Goal: Information Seeking & Learning: Find specific fact

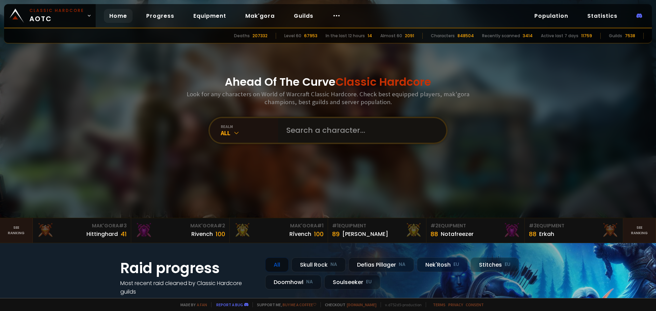
click at [297, 133] on input "text" at bounding box center [360, 130] width 156 height 25
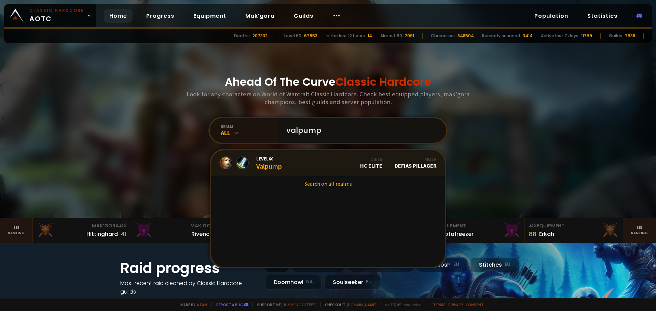
type input "valpump"
click at [288, 163] on link "Level 60 Valpump Guild HC Elite Realm Defias Pillager" at bounding box center [328, 163] width 234 height 26
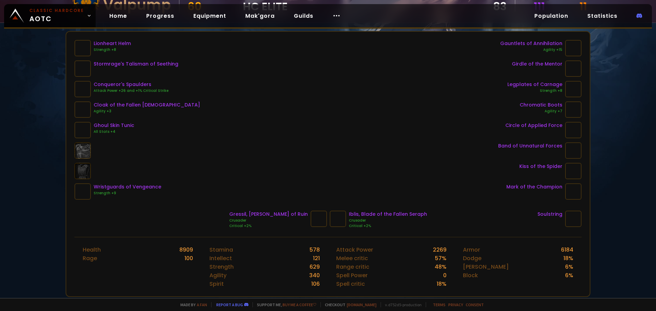
scroll to position [103, 0]
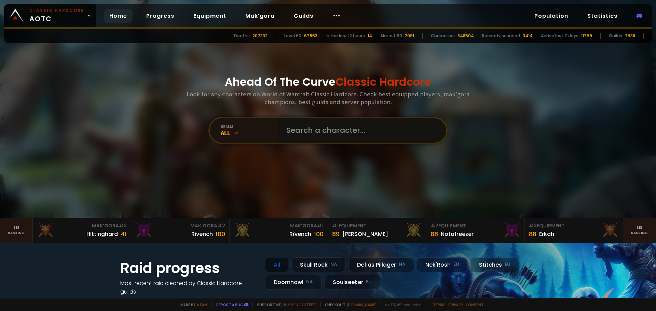
click at [315, 134] on input "text" at bounding box center [360, 130] width 156 height 25
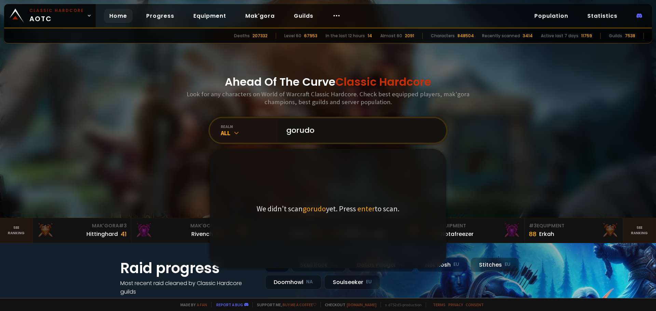
click at [333, 133] on input "gorudo" at bounding box center [360, 130] width 156 height 25
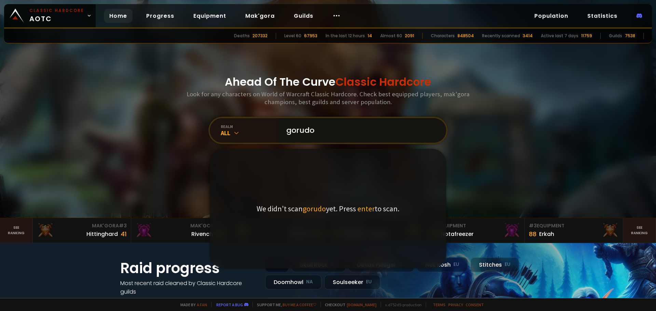
click at [324, 129] on input "gorudo" at bounding box center [360, 130] width 156 height 25
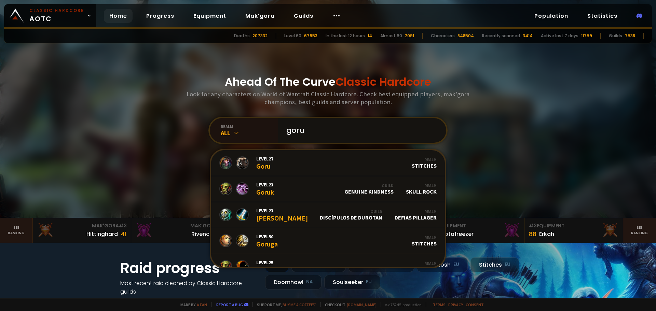
type input "gorud"
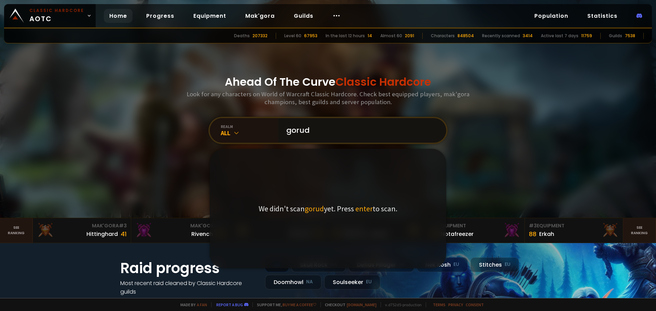
click at [333, 129] on input "gorud" at bounding box center [360, 130] width 156 height 25
